Goal: Task Accomplishment & Management: Complete application form

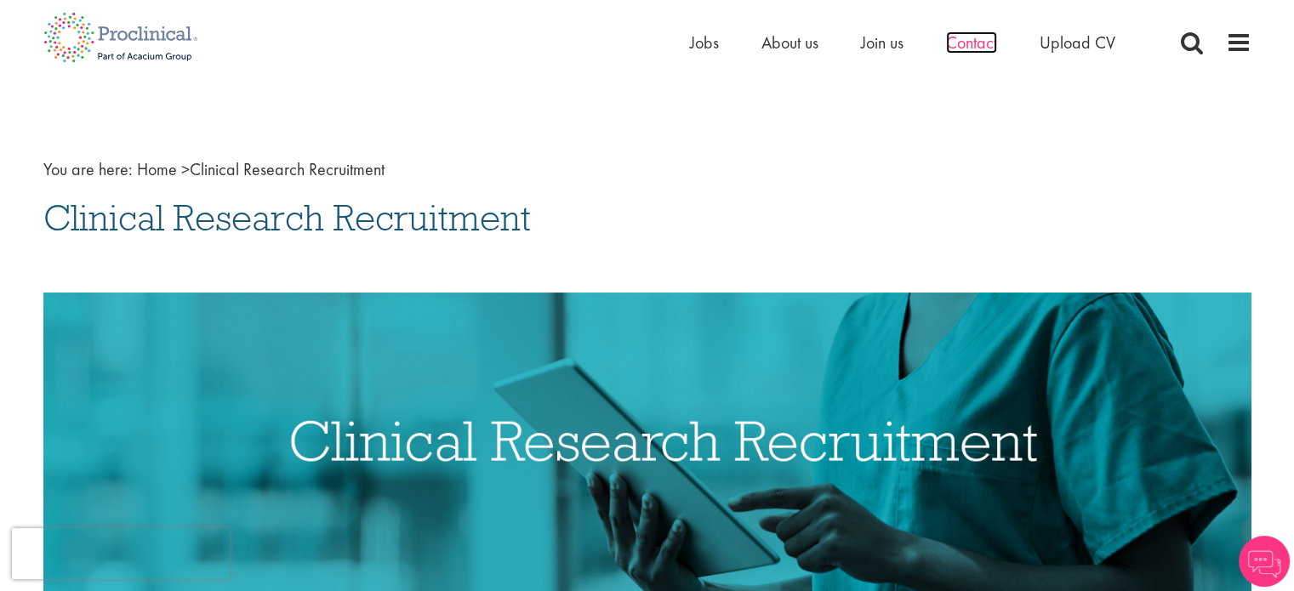
click at [970, 45] on span "Contact" at bounding box center [971, 42] width 51 height 22
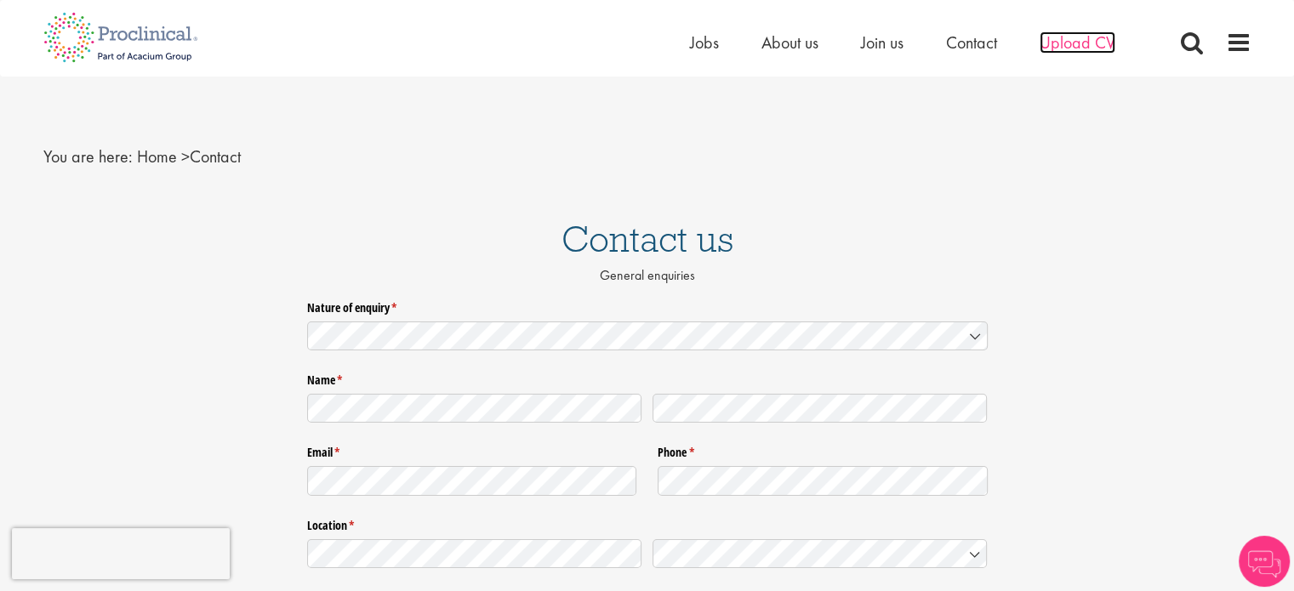
click at [1047, 47] on span "Upload CV" at bounding box center [1077, 42] width 76 height 22
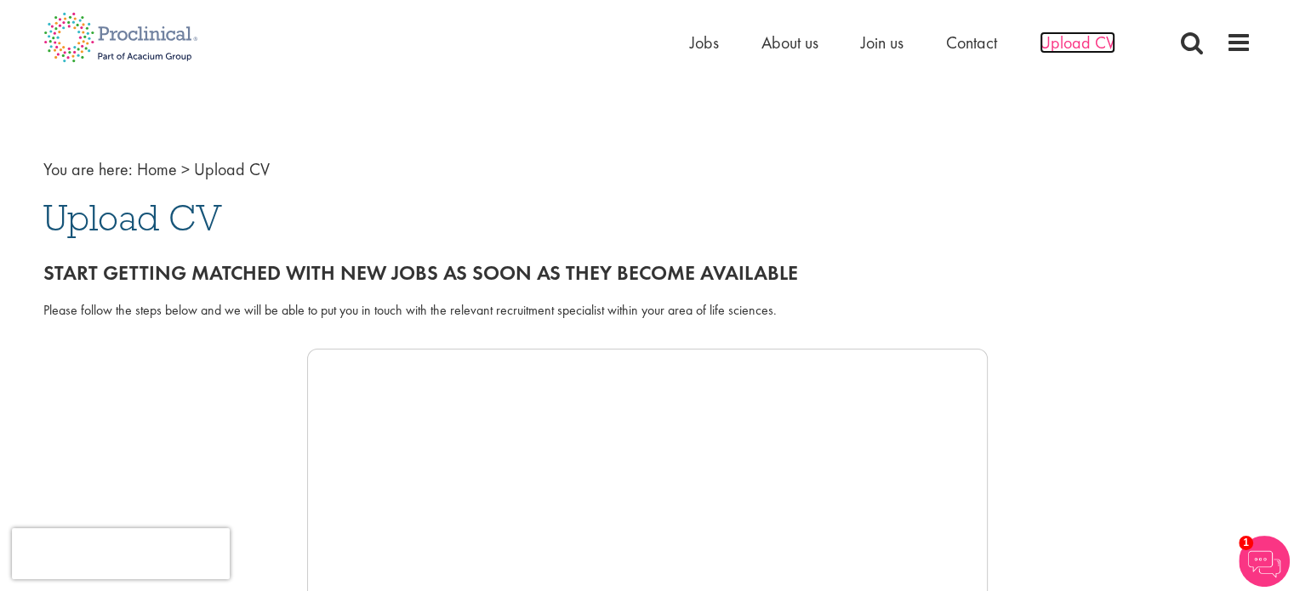
click at [1081, 48] on span "Upload CV" at bounding box center [1077, 42] width 76 height 22
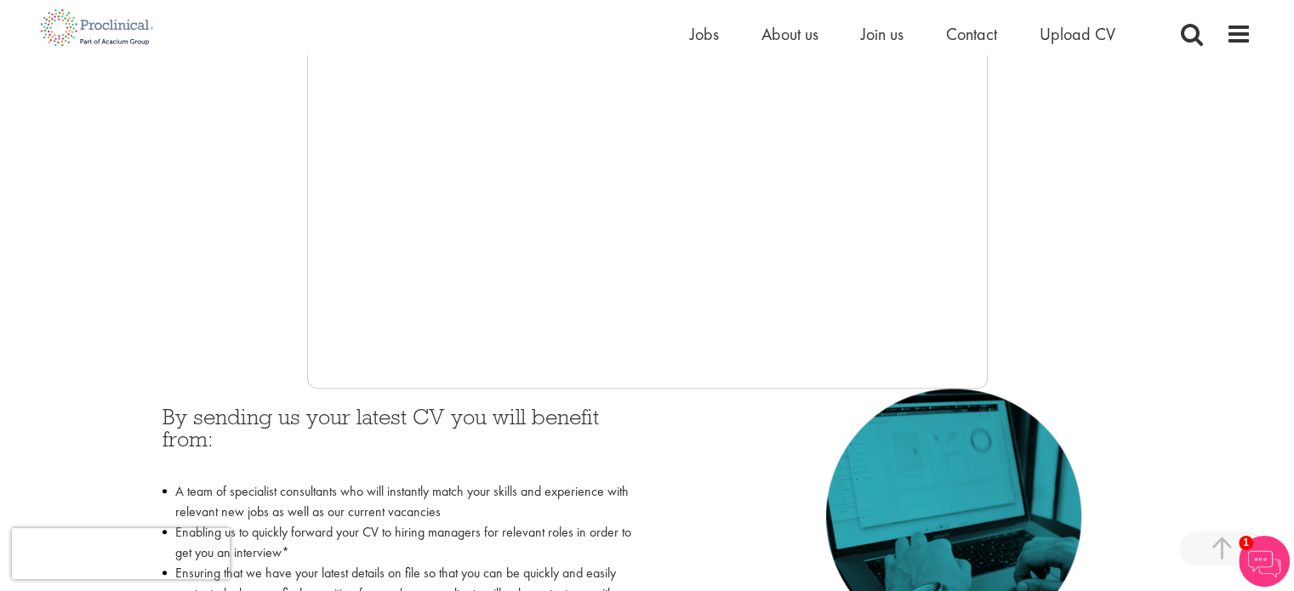
scroll to position [425, 0]
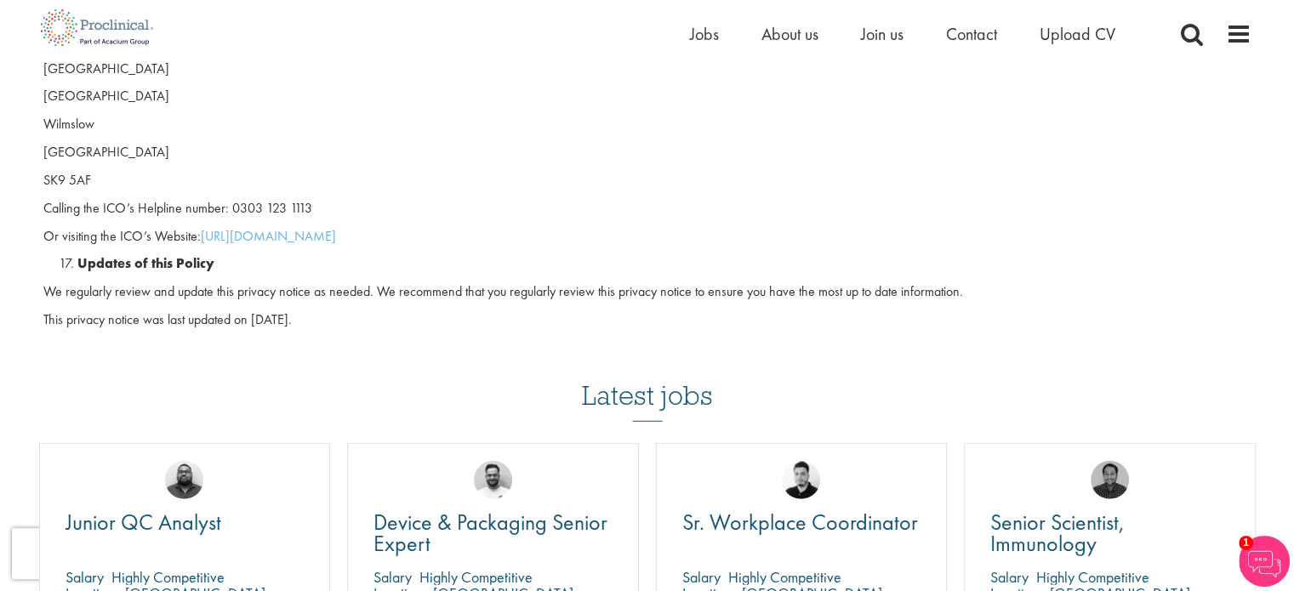
scroll to position [5103, 0]
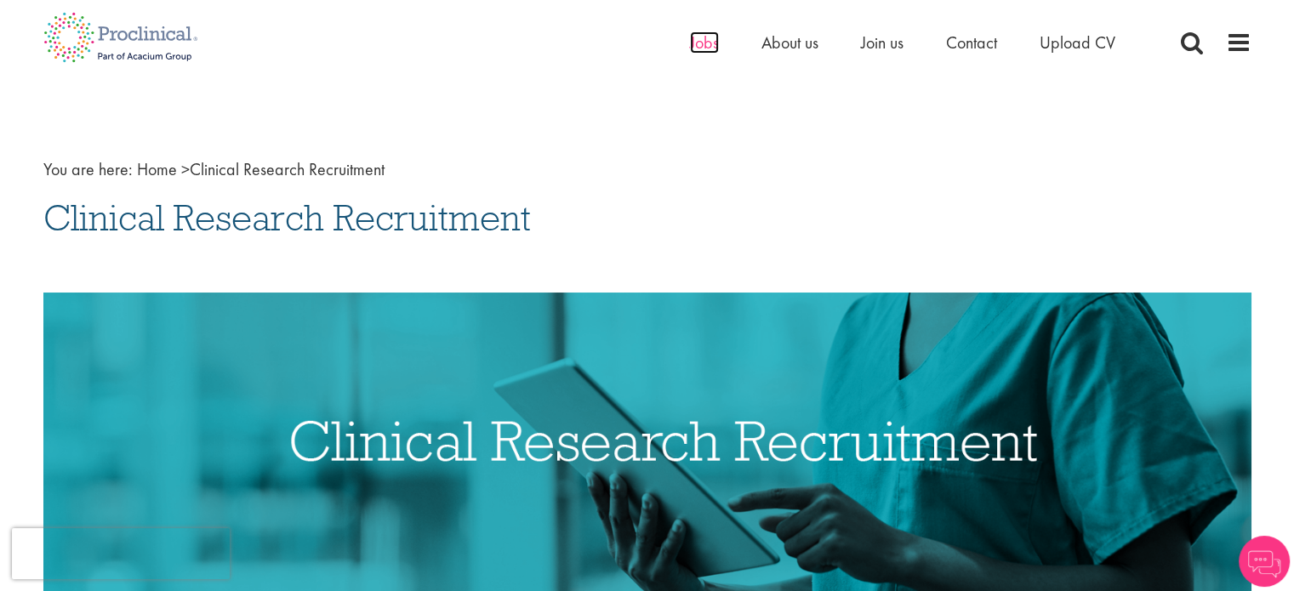
click at [698, 43] on span "Jobs" at bounding box center [704, 42] width 29 height 22
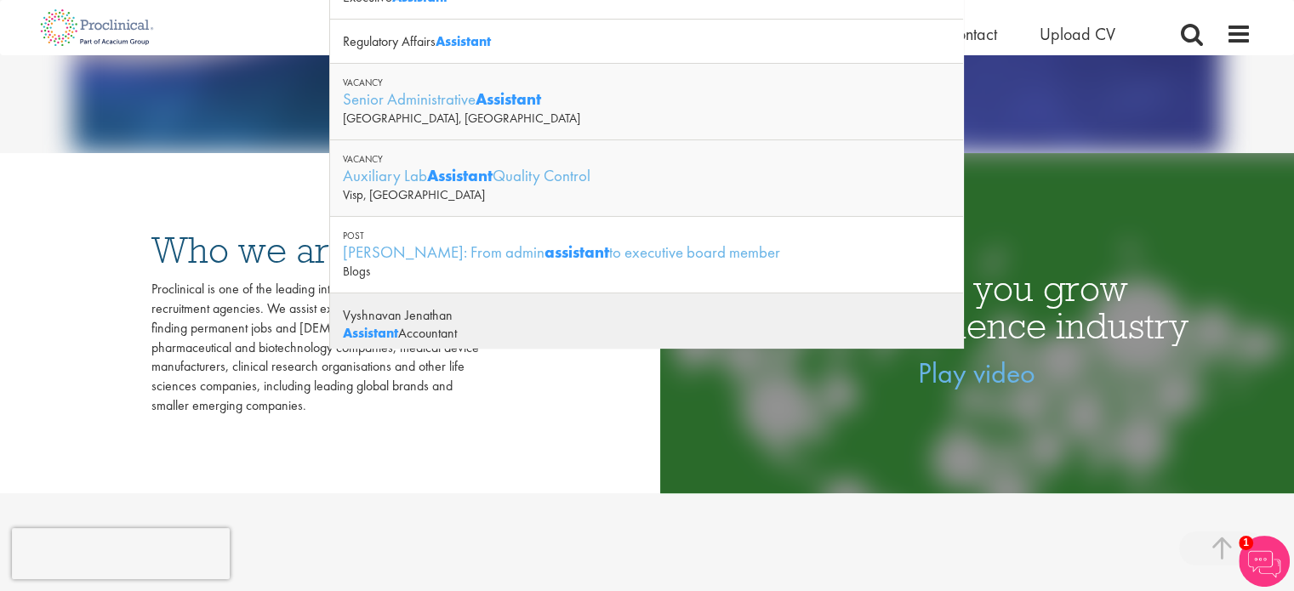
scroll to position [425, 0]
